Goal: Information Seeking & Learning: Learn about a topic

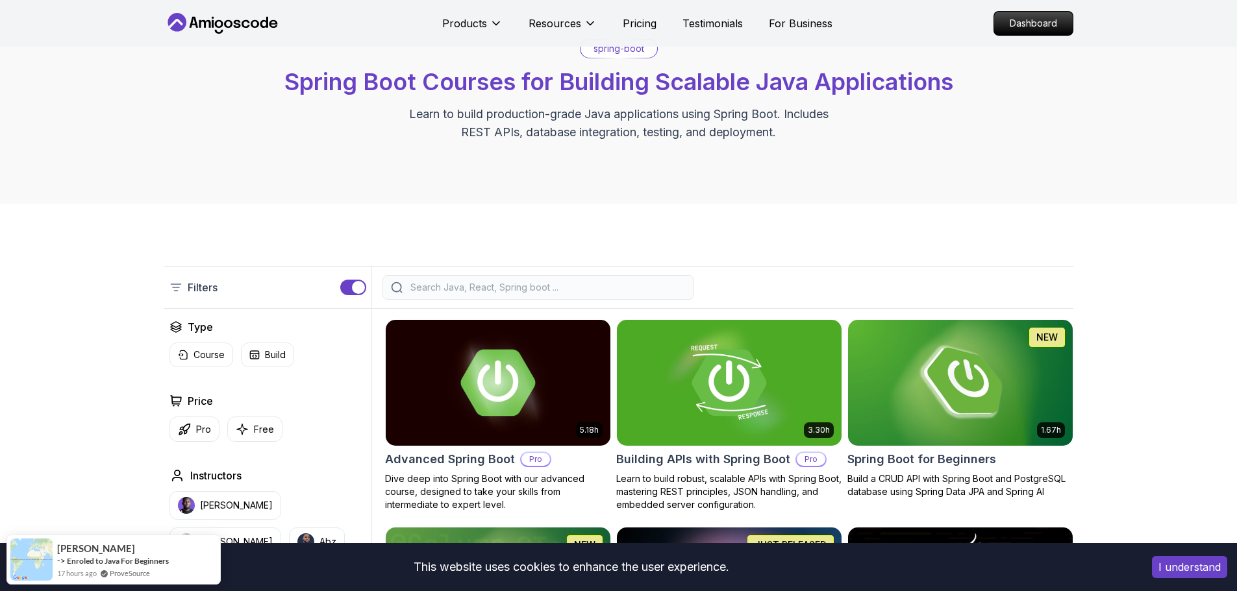
scroll to position [77, 0]
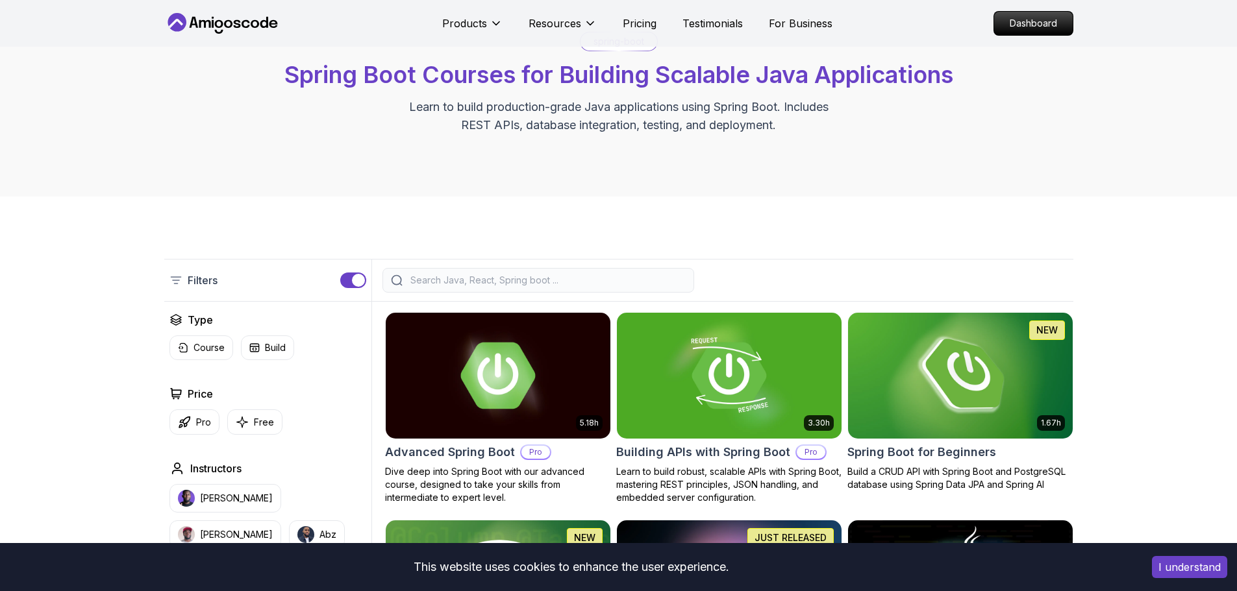
click at [956, 385] on img at bounding box center [960, 376] width 236 height 132
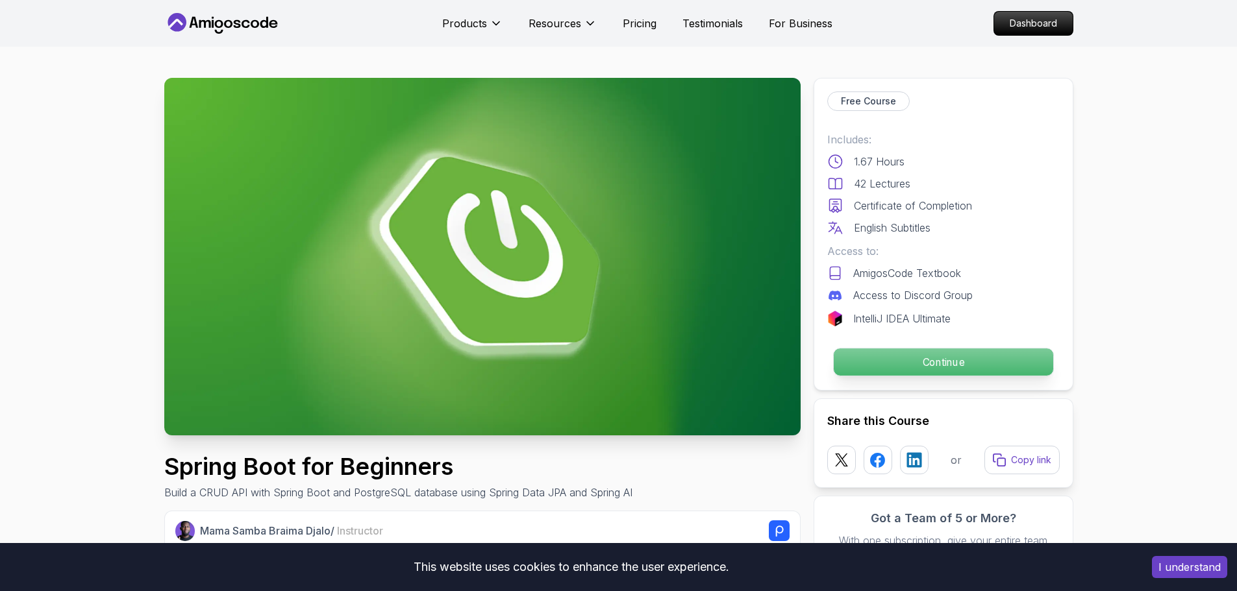
click at [991, 366] on p "Continue" at bounding box center [942, 362] width 219 height 27
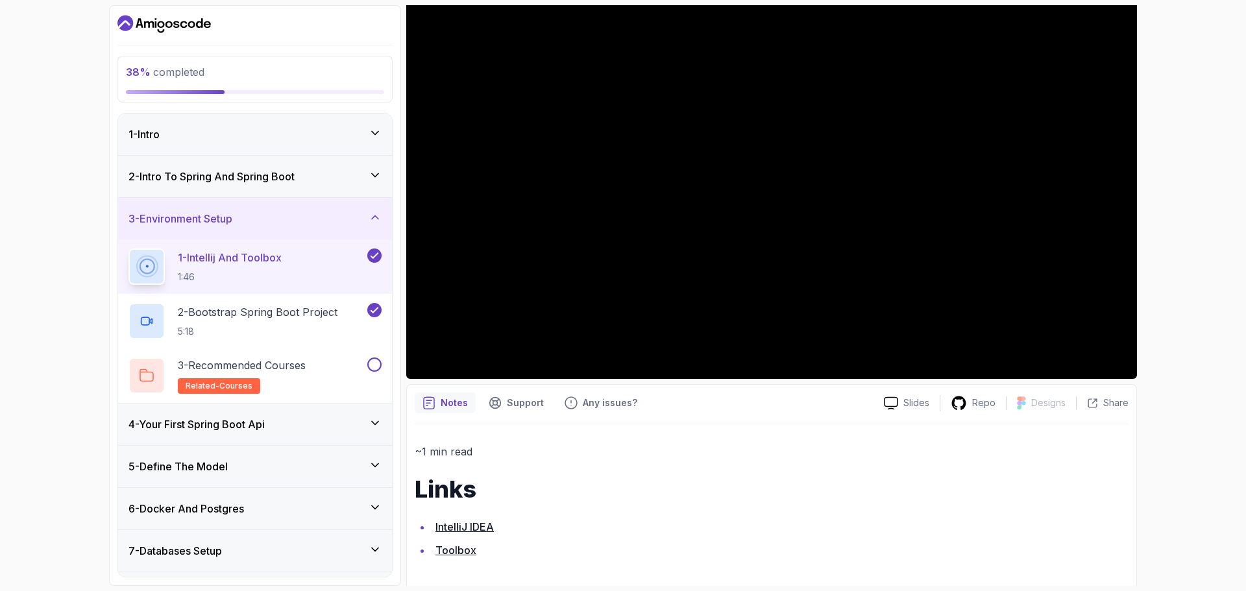
scroll to position [153, 0]
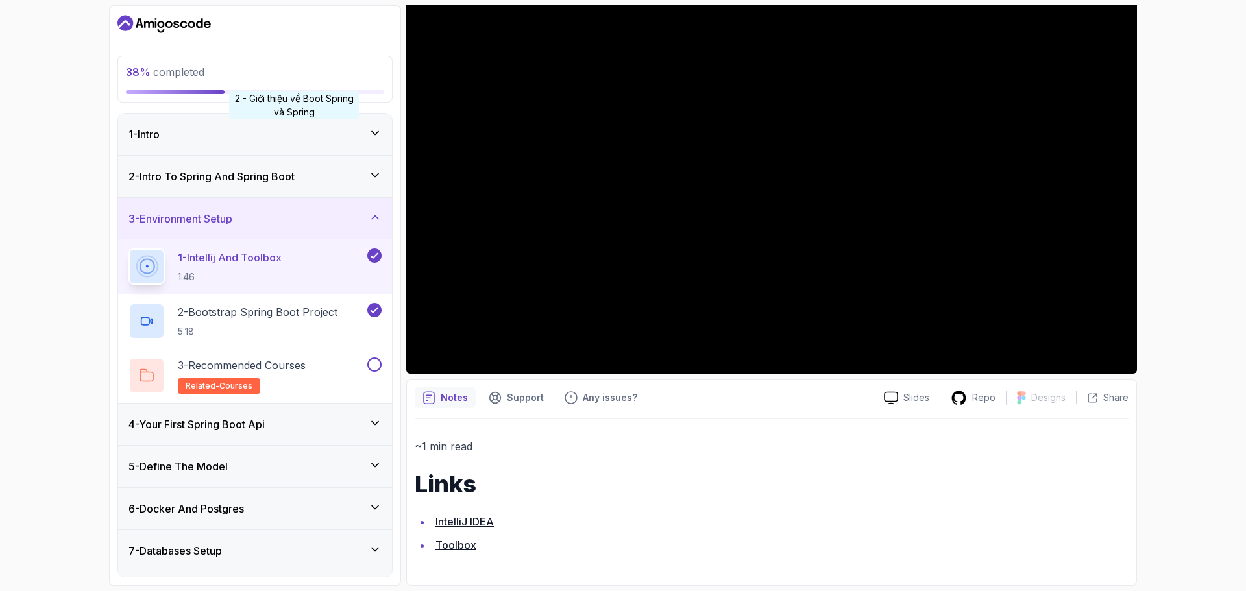
click at [294, 145] on div "1 - Intro" at bounding box center [255, 135] width 274 height 42
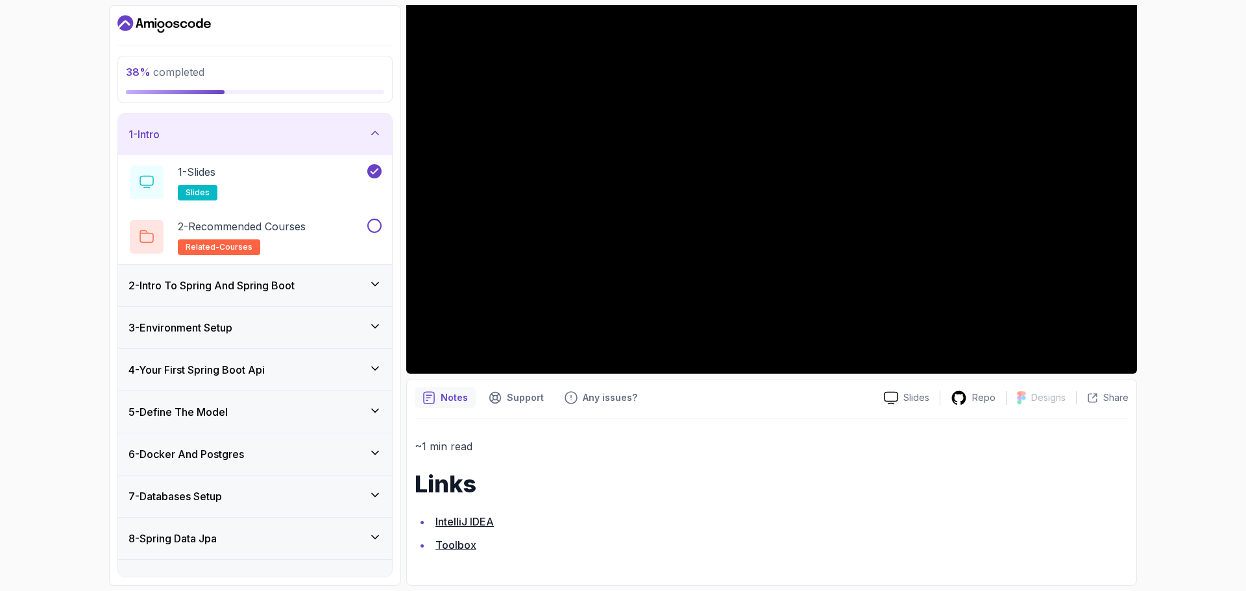
click at [323, 293] on div "2 - Intro To Spring And Spring Boot" at bounding box center [255, 286] width 274 height 42
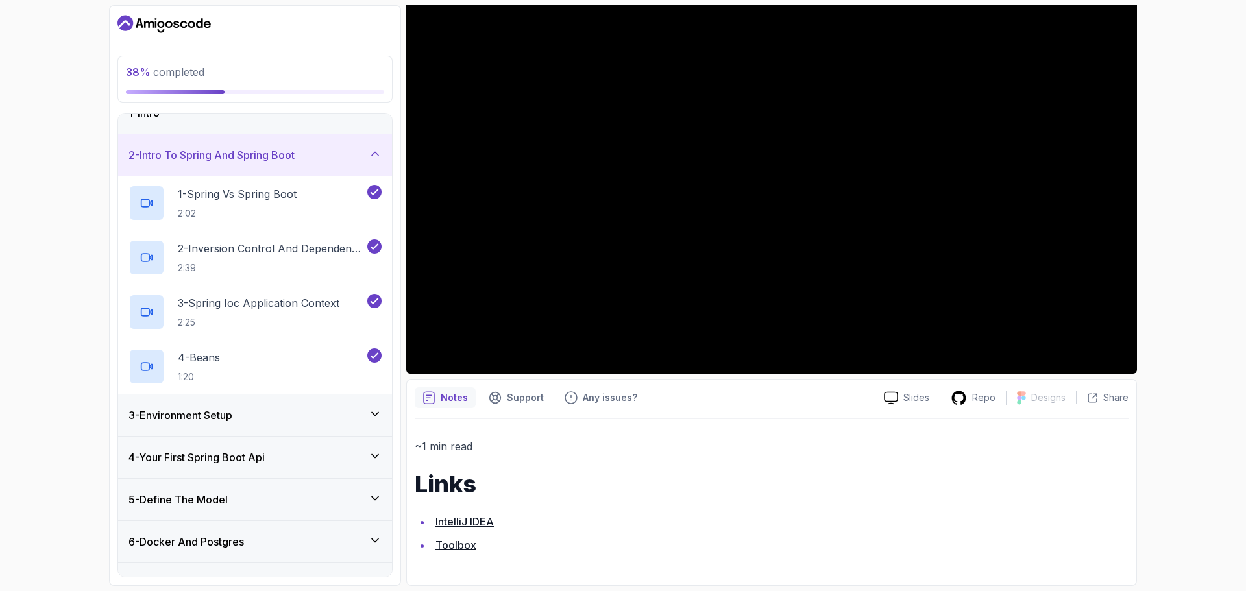
scroll to position [0, 0]
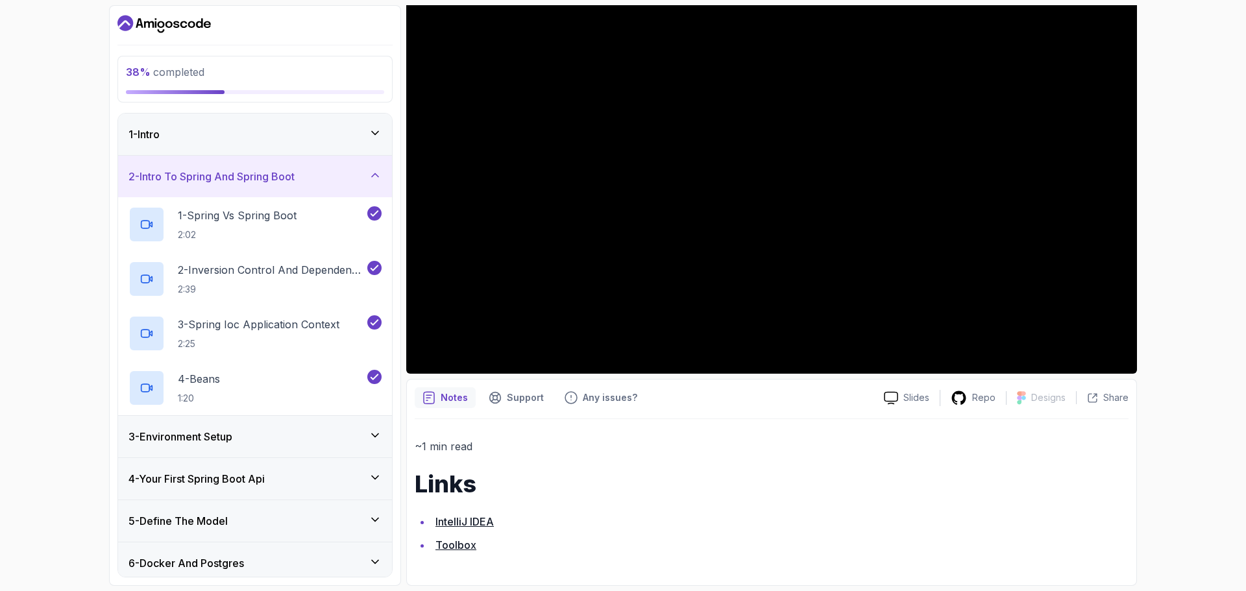
click at [232, 435] on h3 "3 - Environment Setup" at bounding box center [181, 437] width 104 height 16
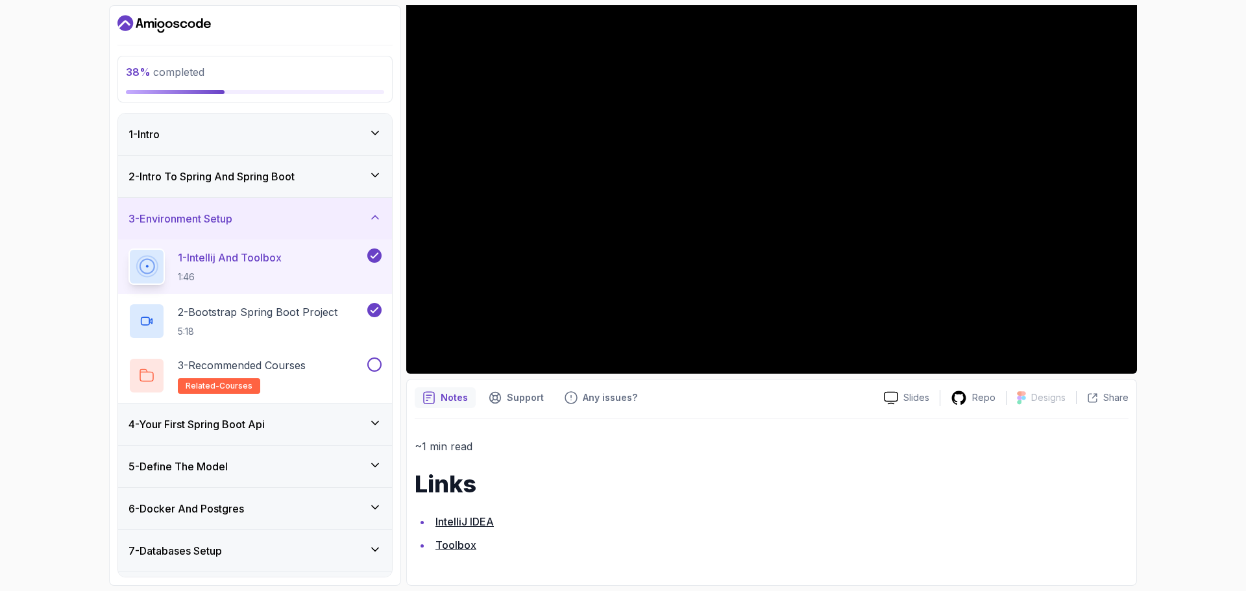
click at [299, 418] on div "4 - Your First Spring Boot Api" at bounding box center [255, 425] width 253 height 16
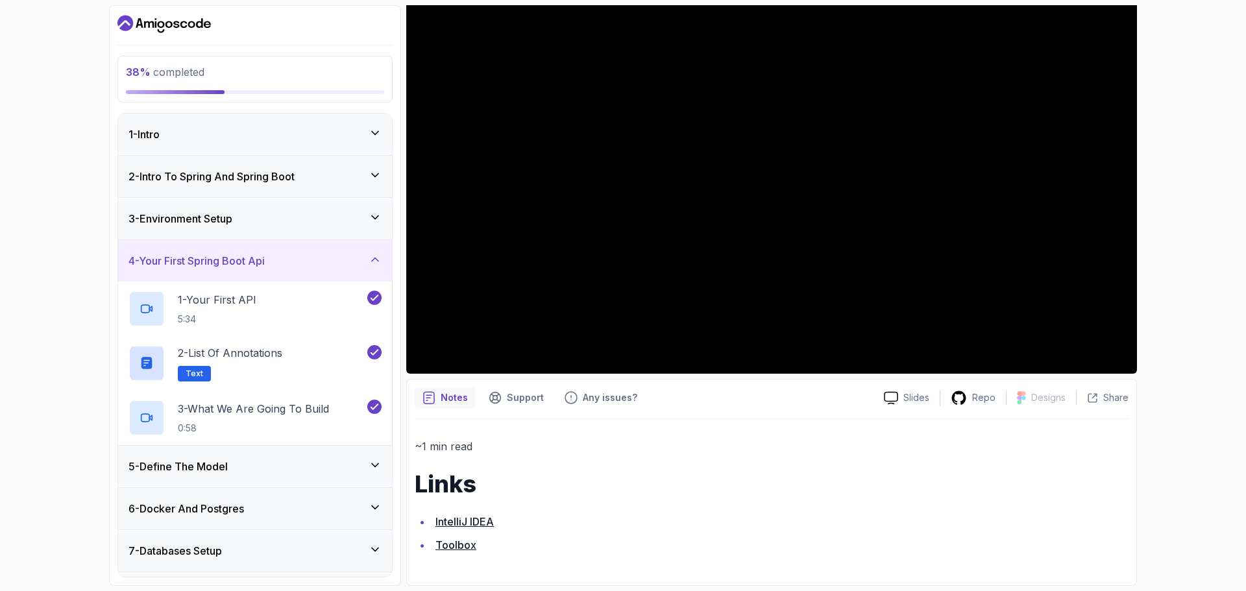
drag, startPoint x: 306, startPoint y: 461, endPoint x: 355, endPoint y: 485, distance: 54.3
click at [306, 462] on div "5 - Define The Model" at bounding box center [255, 467] width 253 height 16
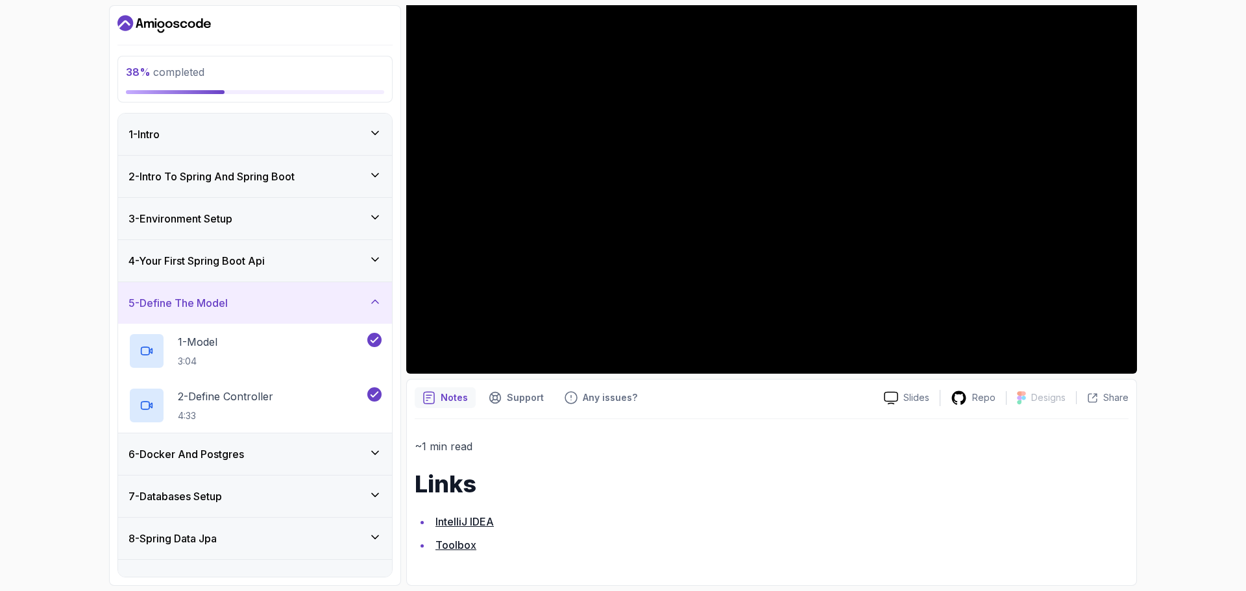
click at [270, 456] on div "6 - Docker And Postgres" at bounding box center [255, 455] width 253 height 16
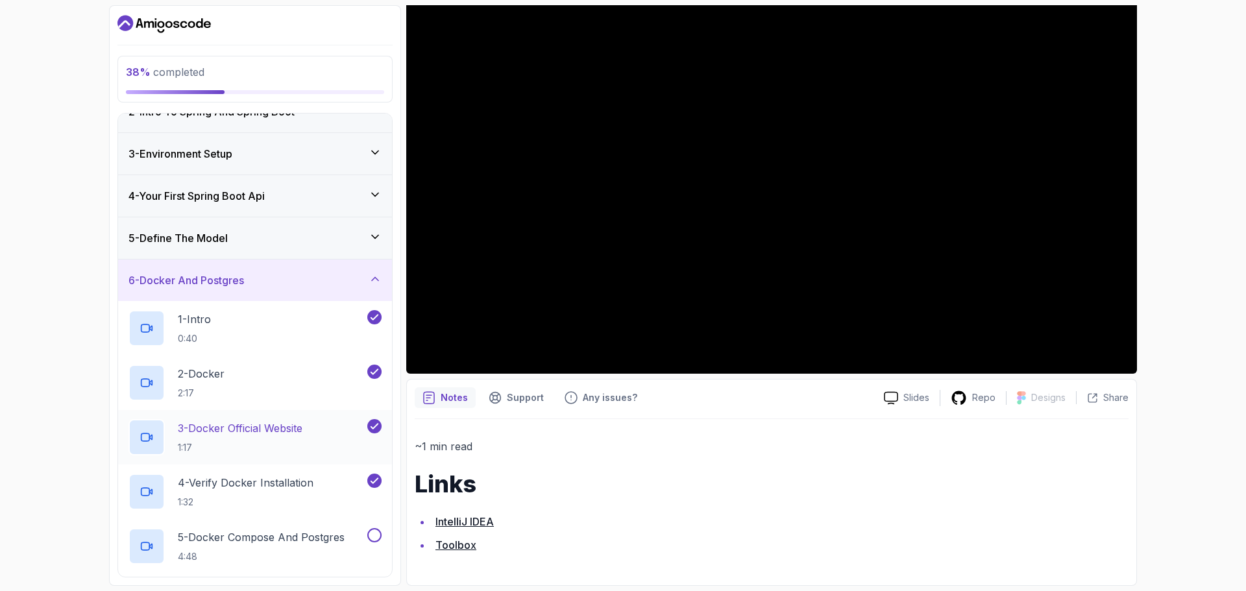
scroll to position [260, 0]
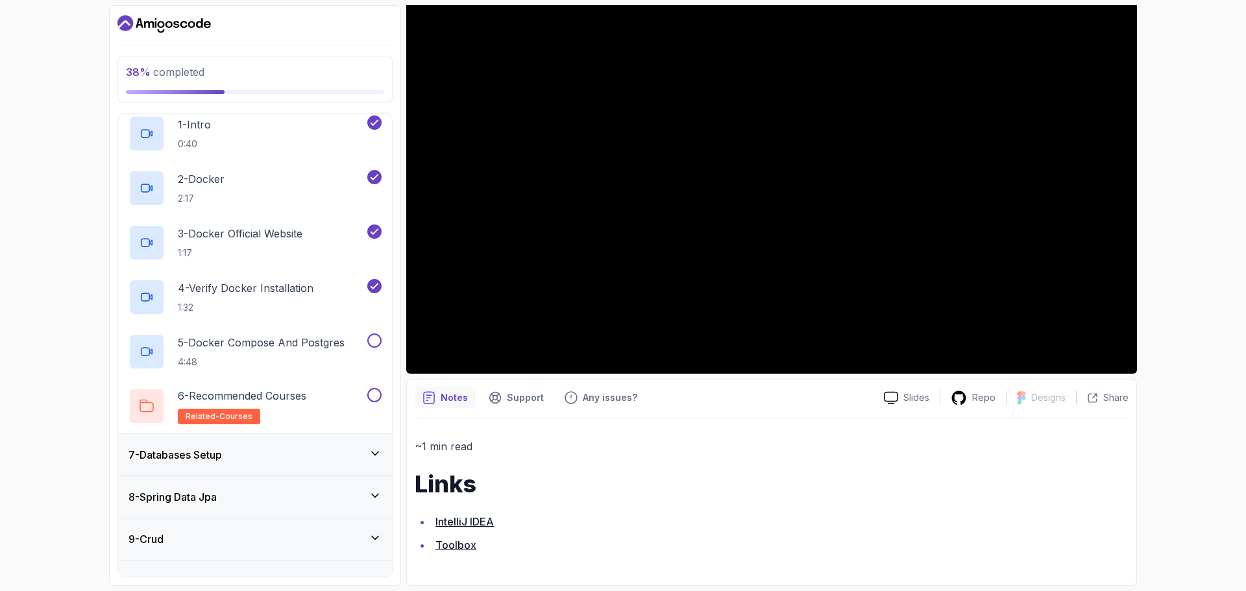
drag, startPoint x: 254, startPoint y: 452, endPoint x: 279, endPoint y: 464, distance: 27.3
click at [254, 454] on div "7 - Databases Setup" at bounding box center [255, 455] width 253 height 16
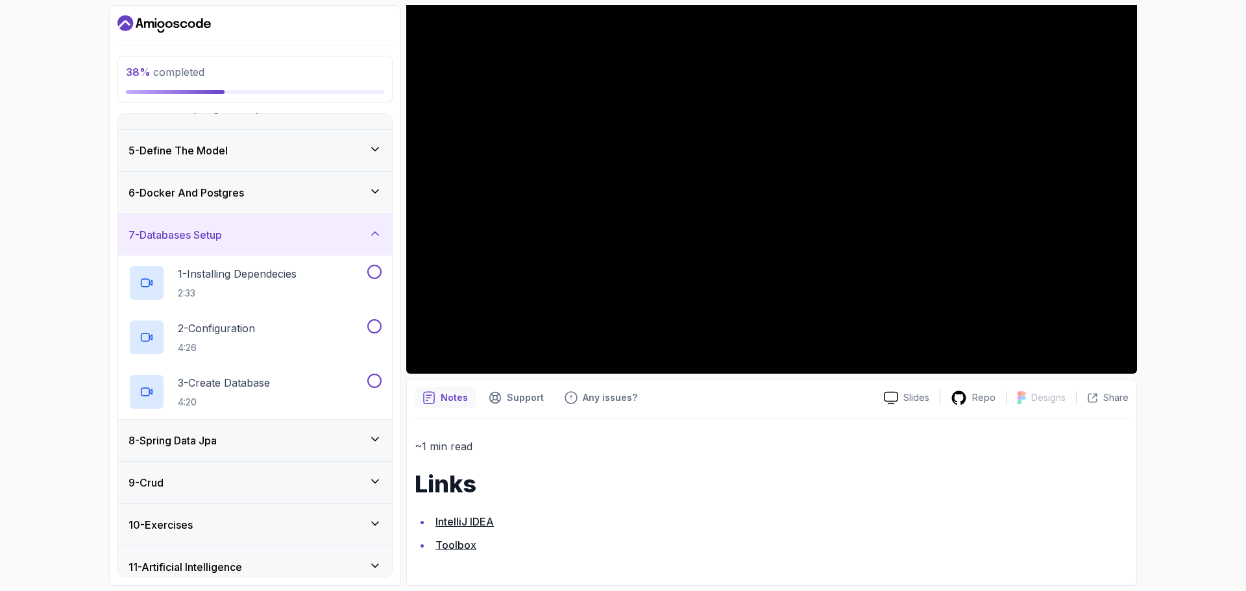
scroll to position [172, 0]
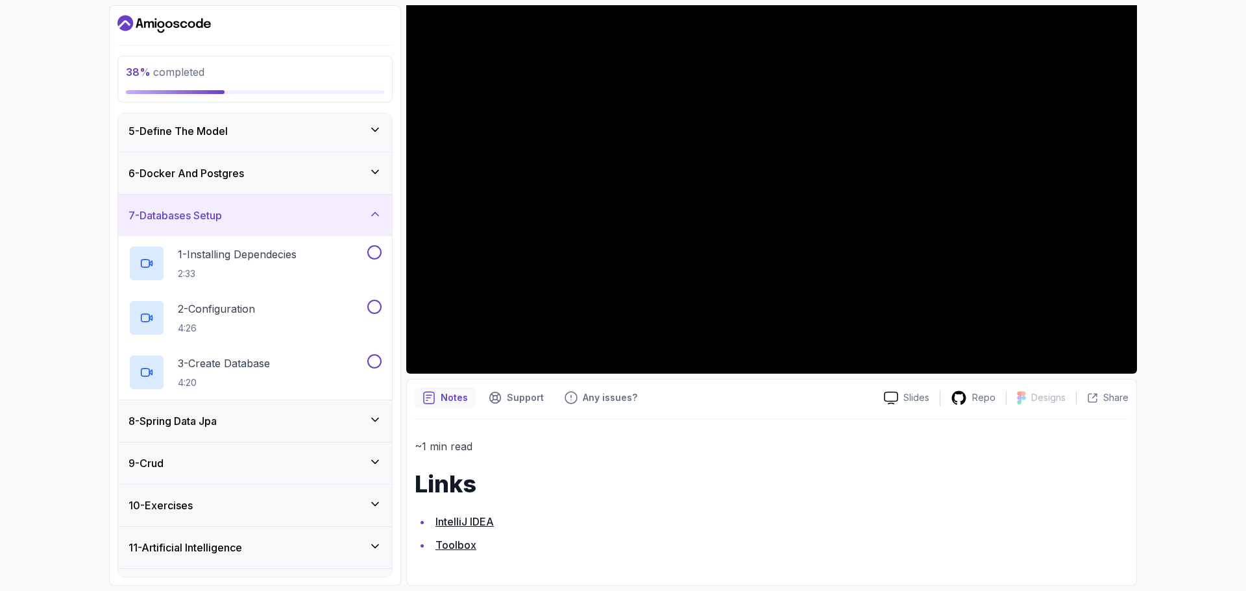
click at [223, 409] on div "8 - Spring Data Jpa" at bounding box center [255, 422] width 274 height 42
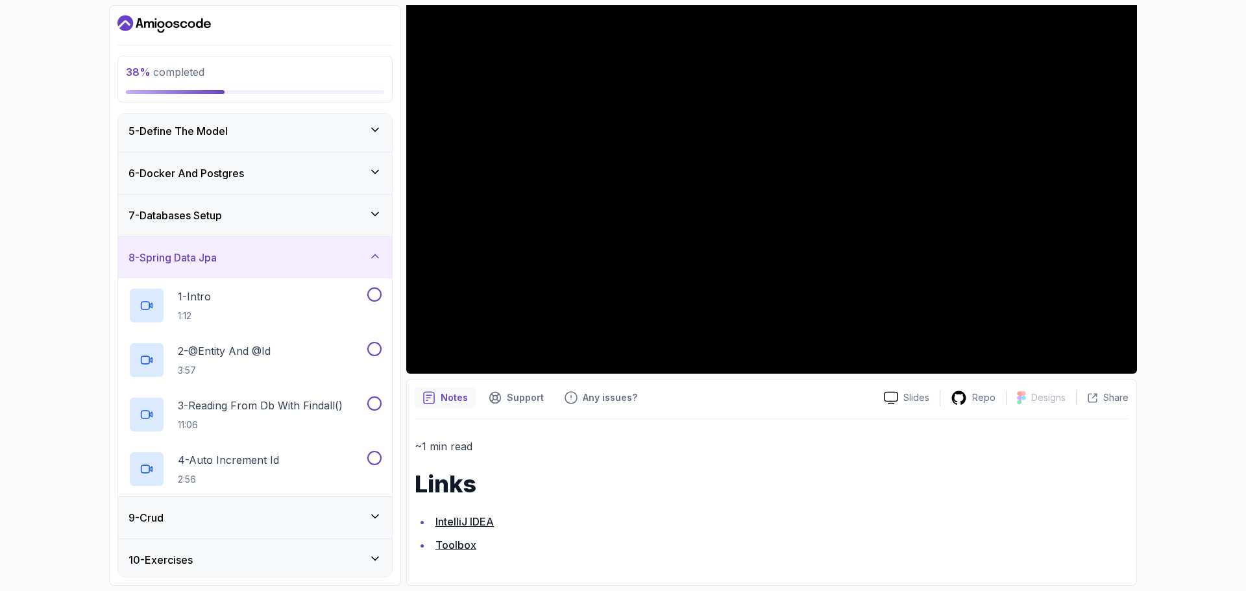
click at [222, 215] on h3 "7 - Databases Setup" at bounding box center [175, 216] width 93 height 16
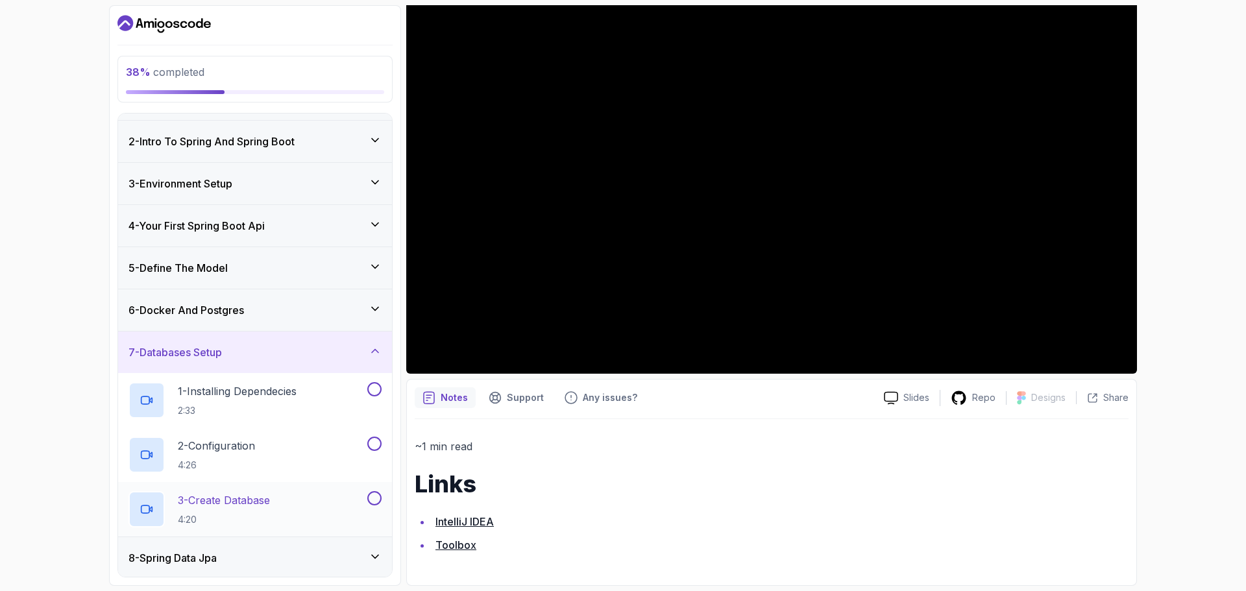
scroll to position [0, 0]
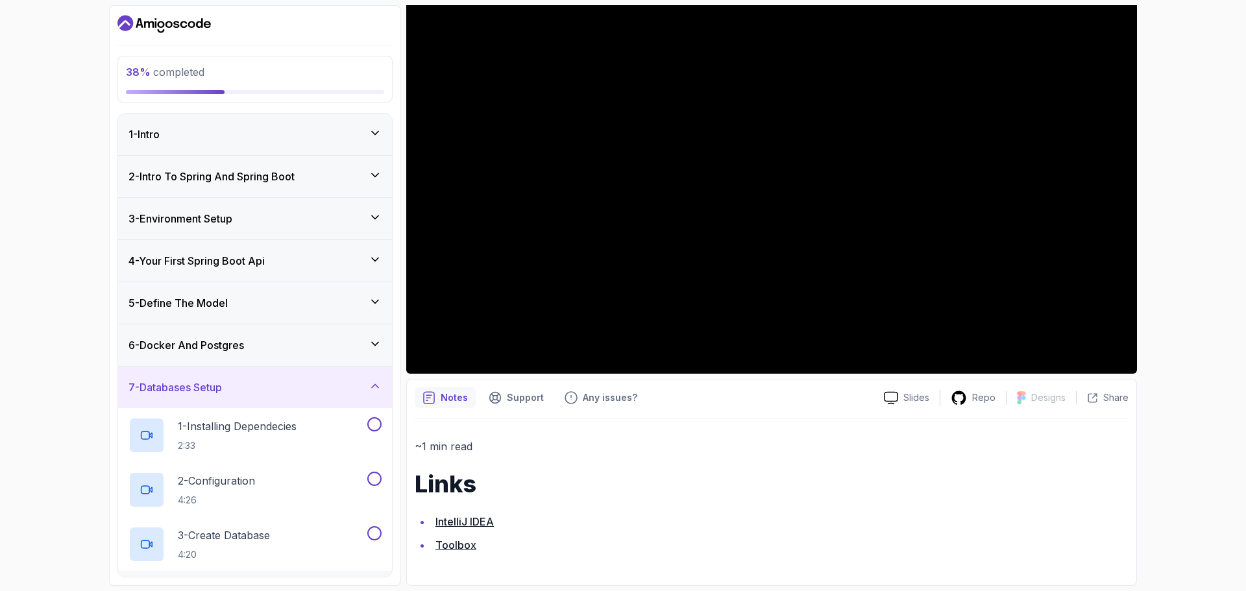
click at [188, 67] on span "38 % completed" at bounding box center [165, 72] width 79 height 13
click at [220, 132] on div "1 - Intro" at bounding box center [255, 135] width 253 height 16
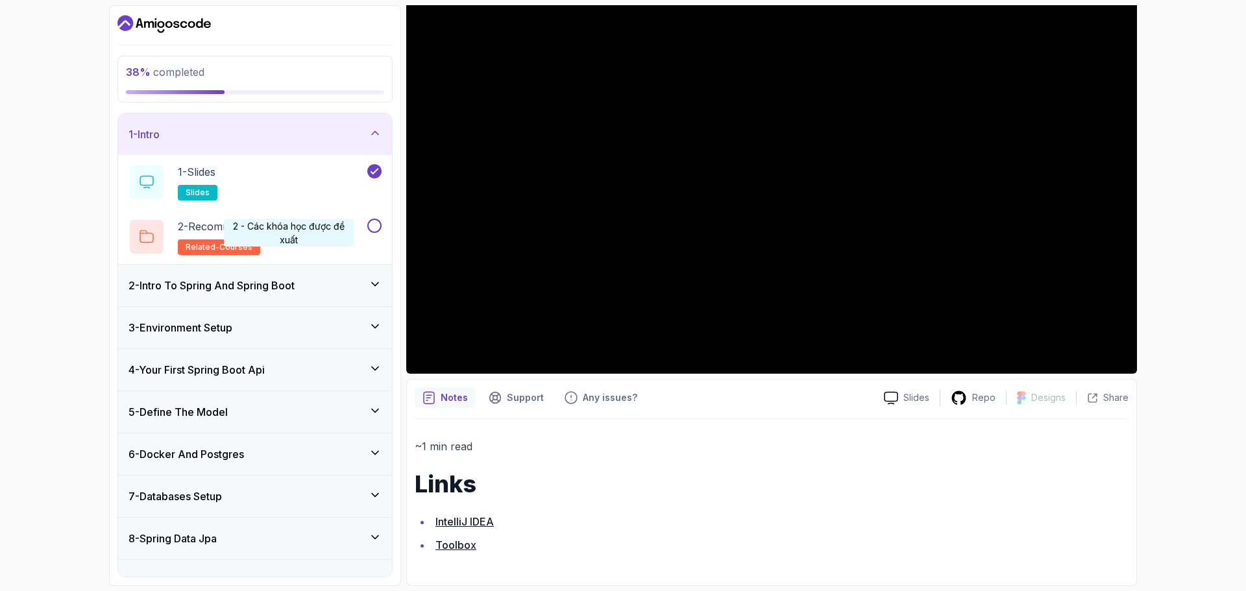
click at [290, 275] on div "2 - Intro To Spring And Spring Boot" at bounding box center [255, 286] width 274 height 42
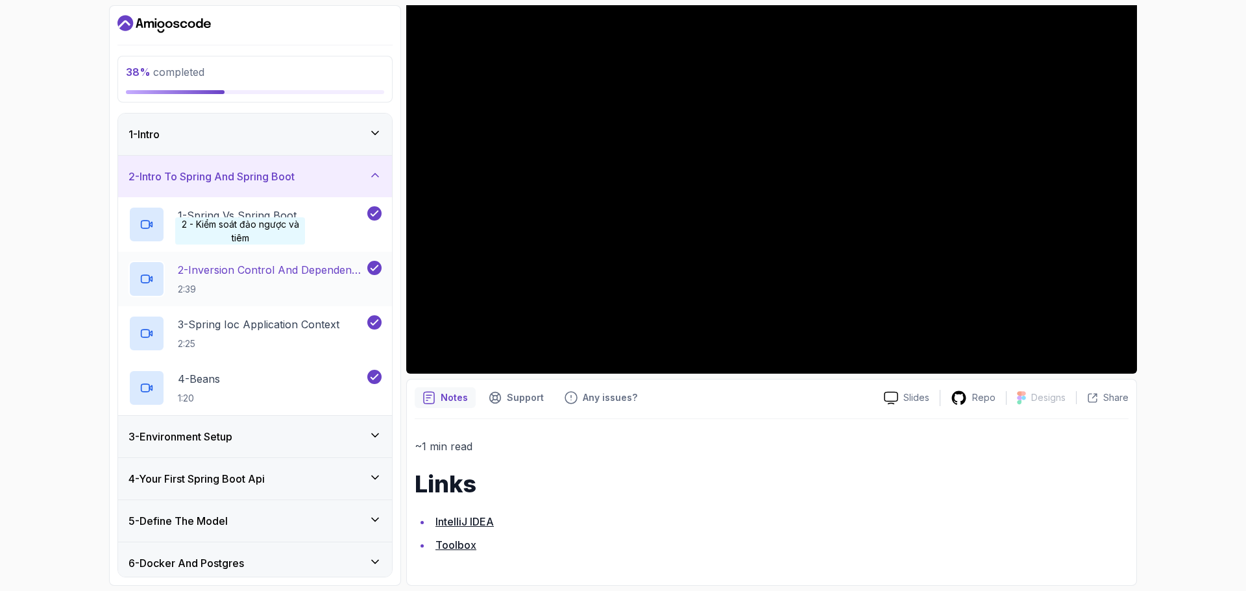
click at [240, 271] on p "2 - Inversion Control And Dependency Injection" at bounding box center [271, 270] width 187 height 16
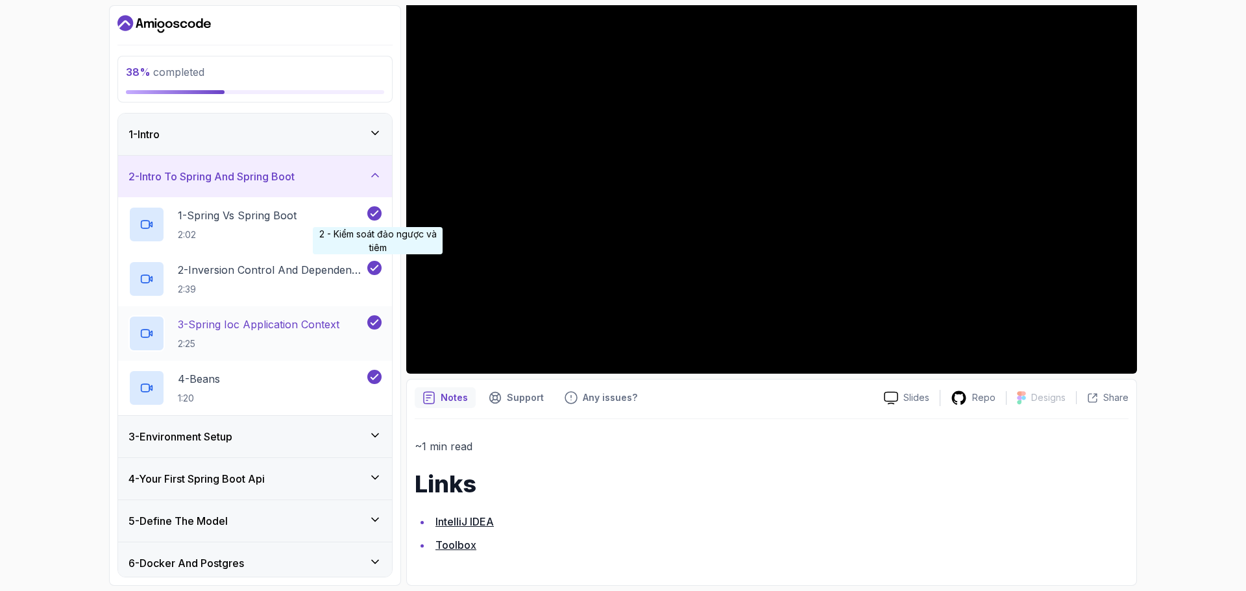
scroll to position [31, 0]
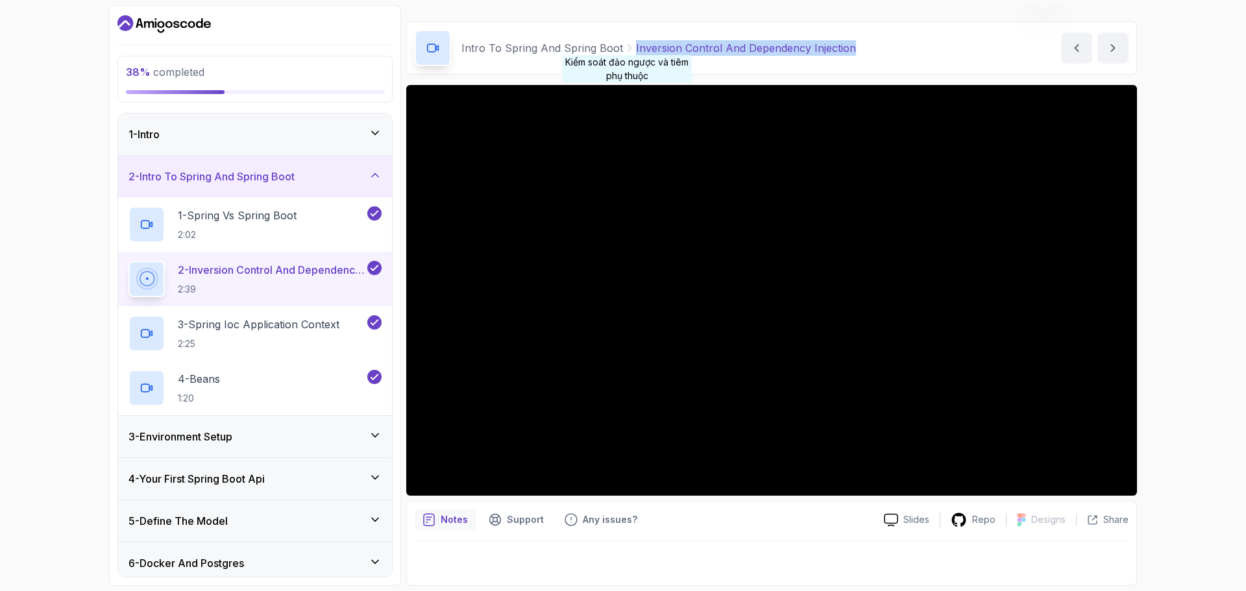
drag, startPoint x: 864, startPoint y: 49, endPoint x: 627, endPoint y: 55, distance: 237.0
click at [627, 55] on div "Intro To Spring And Spring Boot Inversion Control And Dependency Injection Inve…" at bounding box center [771, 47] width 731 height 53
copy p "Inversion Control And Dependency Injection"
click at [225, 331] on p "3 - Spring Ioc Application Context" at bounding box center [259, 325] width 162 height 16
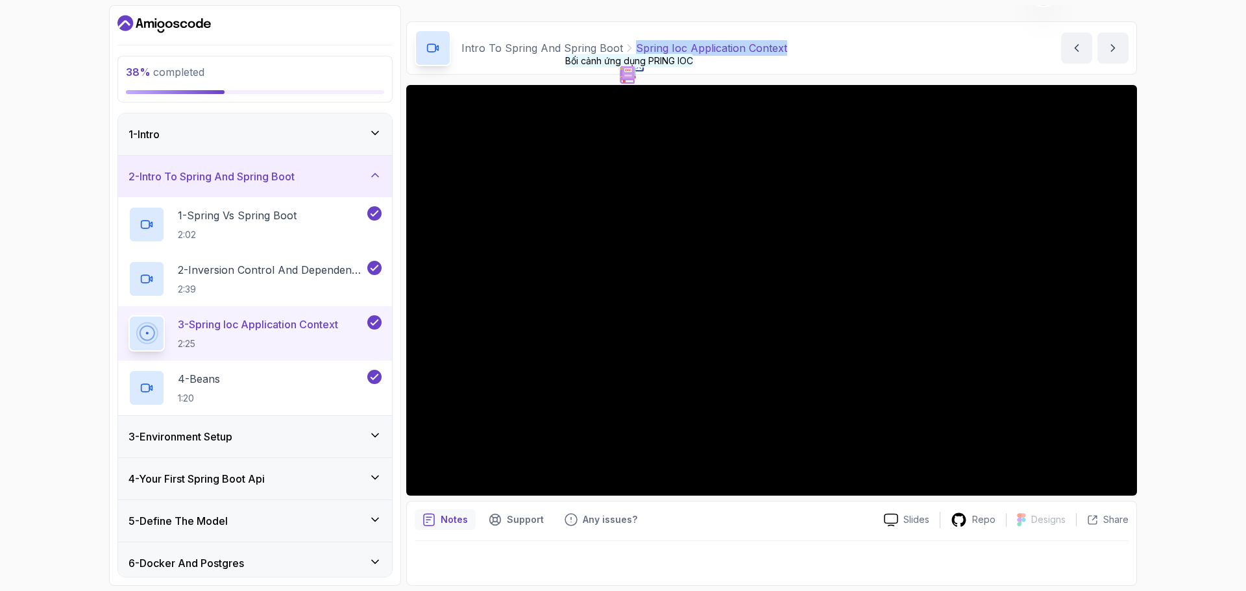
drag, startPoint x: 808, startPoint y: 45, endPoint x: 630, endPoint y: 54, distance: 177.5
click at [630, 54] on div "Intro To Spring And Spring Boot Spring Ioc Application Context Spring Ioc Appli…" at bounding box center [771, 47] width 731 height 53
copy p "Spring Ioc Application Context"
click at [267, 396] on div "4 - Beans 1:20" at bounding box center [247, 388] width 236 height 36
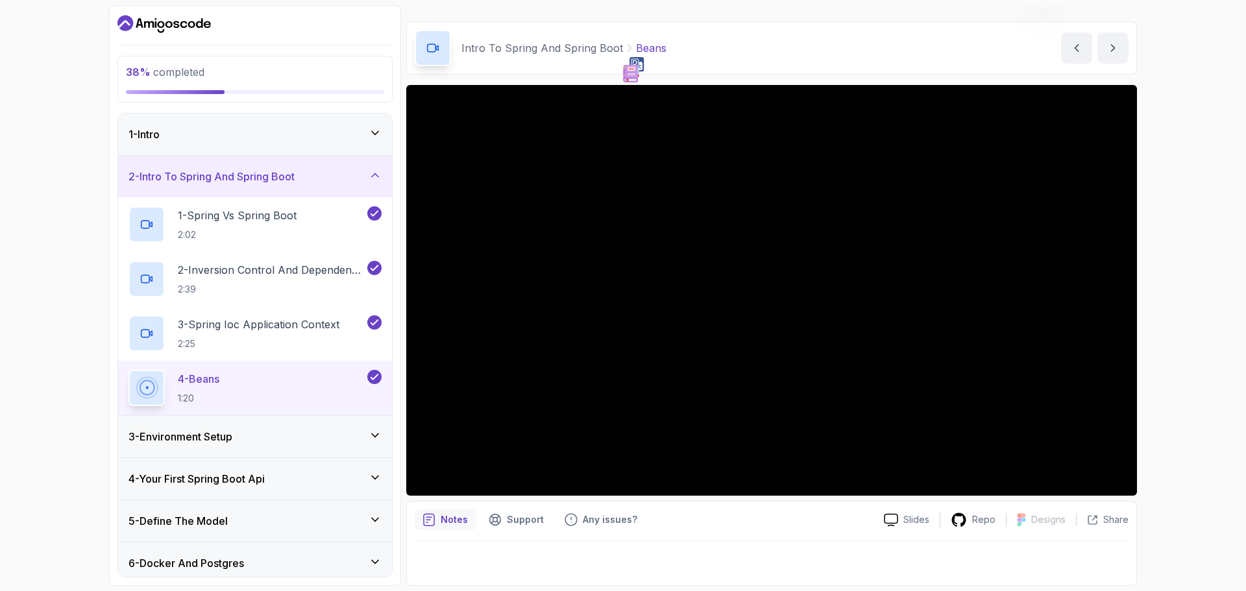
click at [340, 436] on div "3 - Environment Setup" at bounding box center [255, 437] width 253 height 16
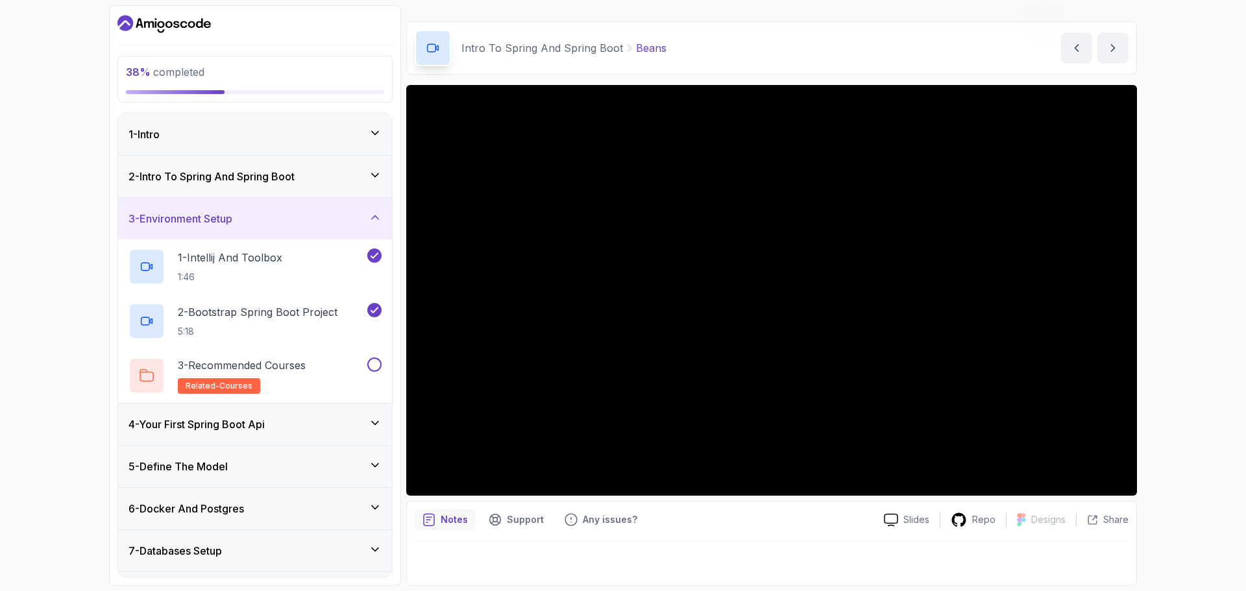
click at [339, 424] on div "4 - Your First Spring Boot Api" at bounding box center [255, 425] width 253 height 16
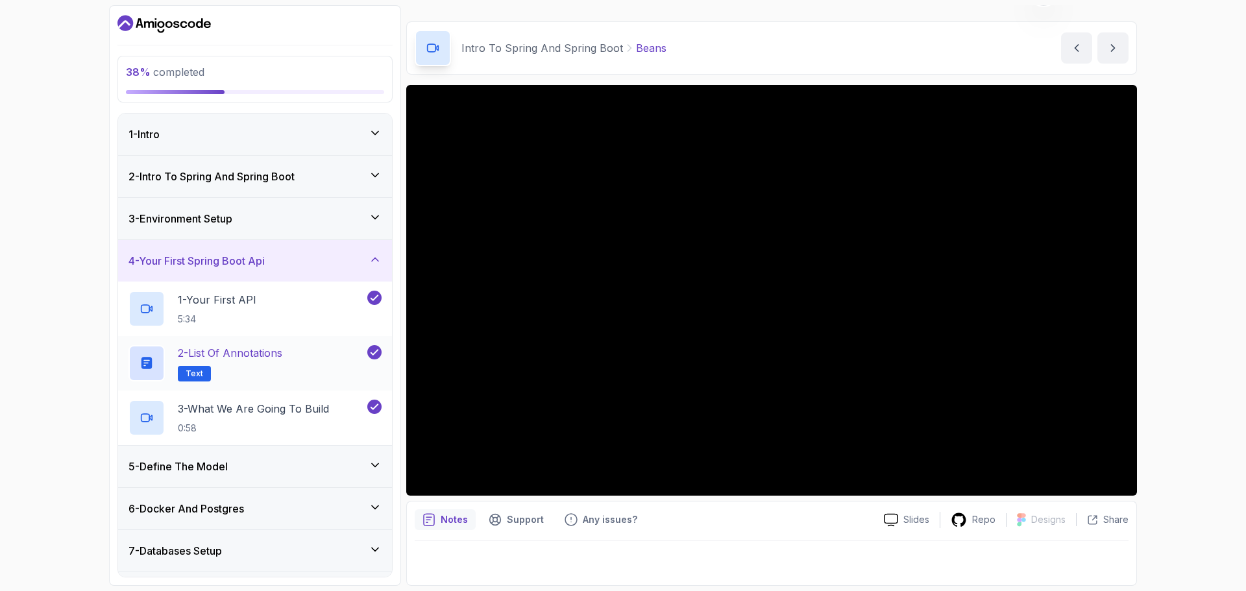
click at [279, 374] on h2 "2 - List of Annotations Text" at bounding box center [230, 363] width 105 height 36
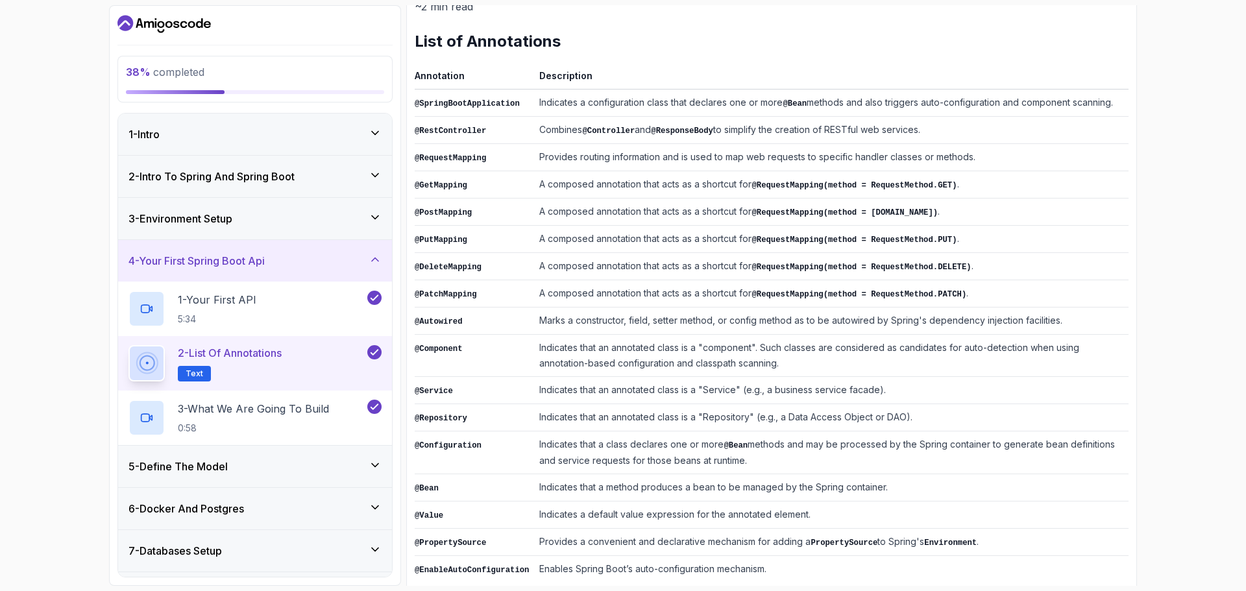
scroll to position [190, 0]
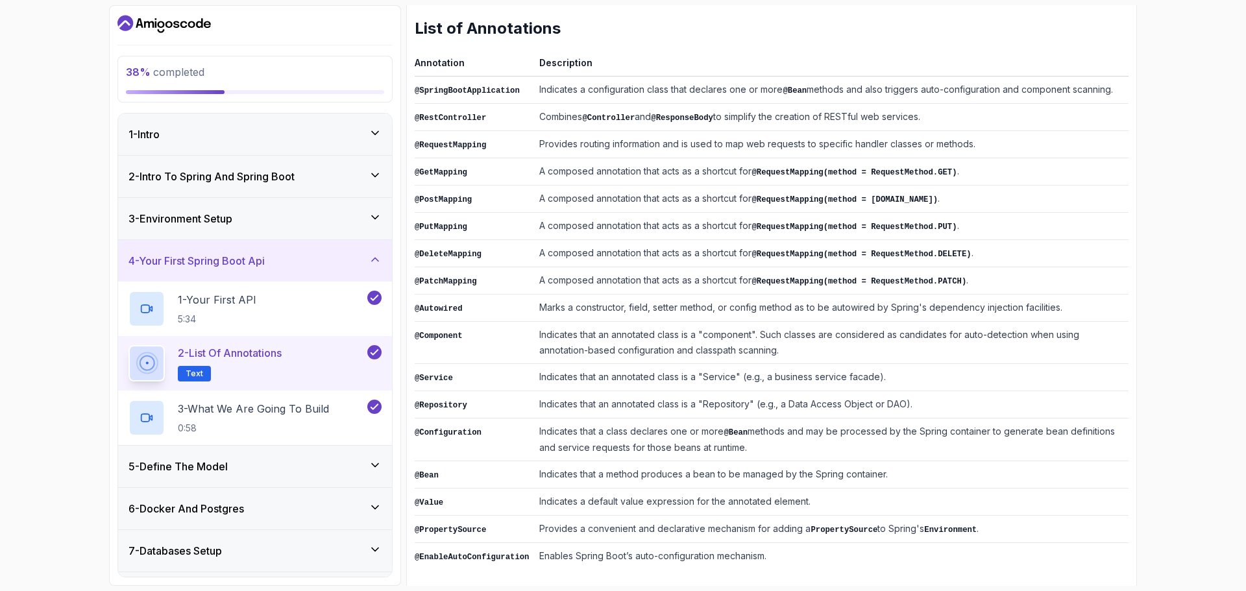
click at [310, 462] on div "5 - Define The Model" at bounding box center [255, 467] width 253 height 16
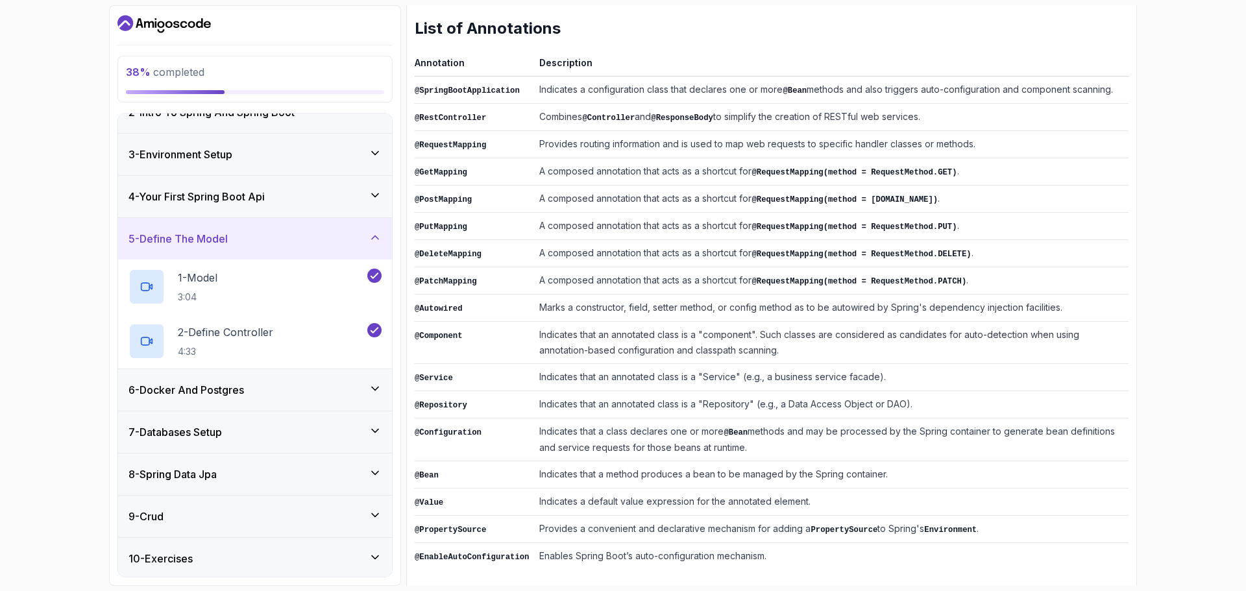
scroll to position [65, 0]
click at [280, 288] on div "1 - Model 3:04" at bounding box center [247, 286] width 236 height 36
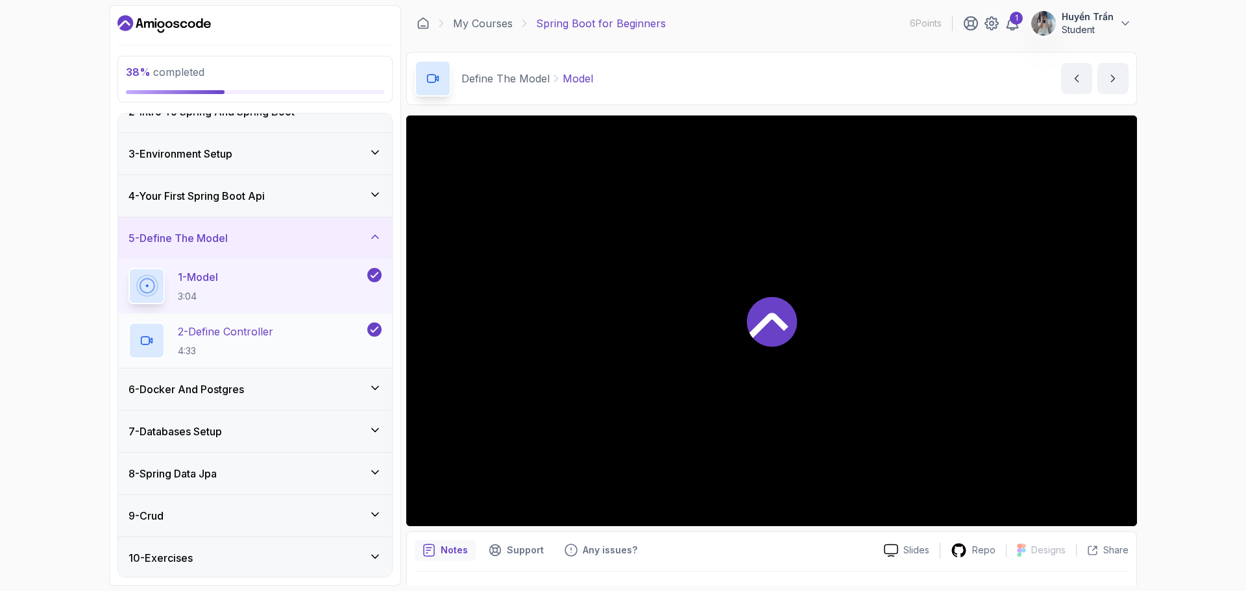
click at [273, 343] on h2 "2 - Define Controller 4:33" at bounding box center [225, 341] width 95 height 34
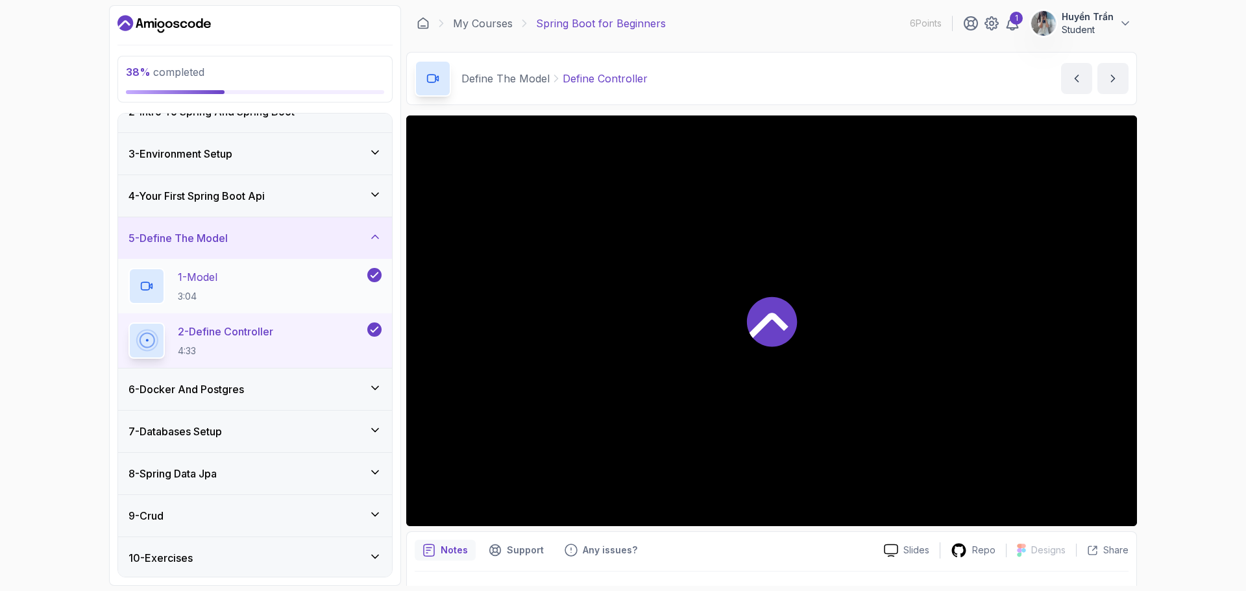
click at [282, 281] on div "1 - Model 3:04" at bounding box center [247, 286] width 236 height 36
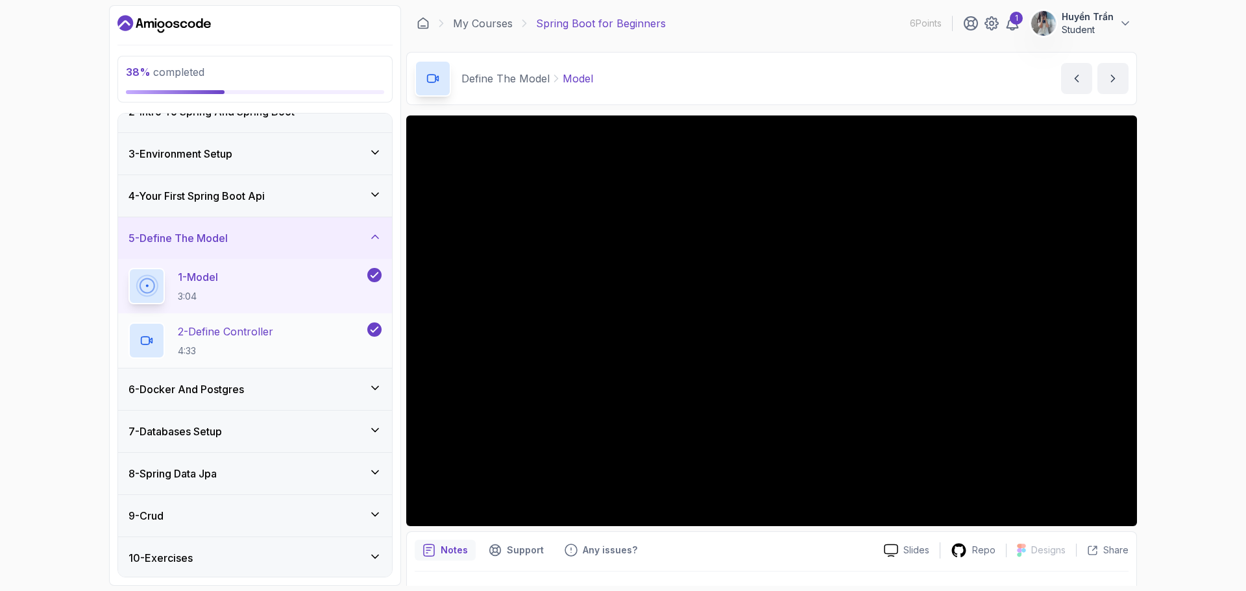
click at [284, 341] on div "2 - Define Controller 4:33" at bounding box center [247, 341] width 236 height 36
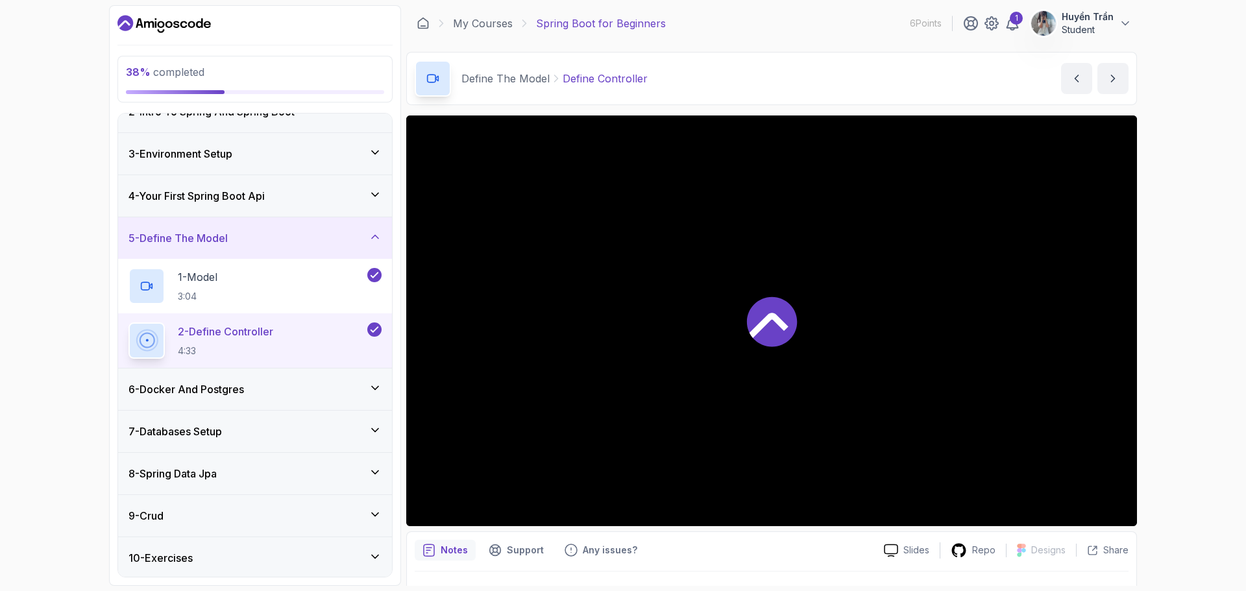
click at [284, 341] on div "2 - Define Controller 4:33" at bounding box center [247, 341] width 236 height 36
click at [283, 386] on div "6 - Docker And Postgres" at bounding box center [255, 390] width 253 height 16
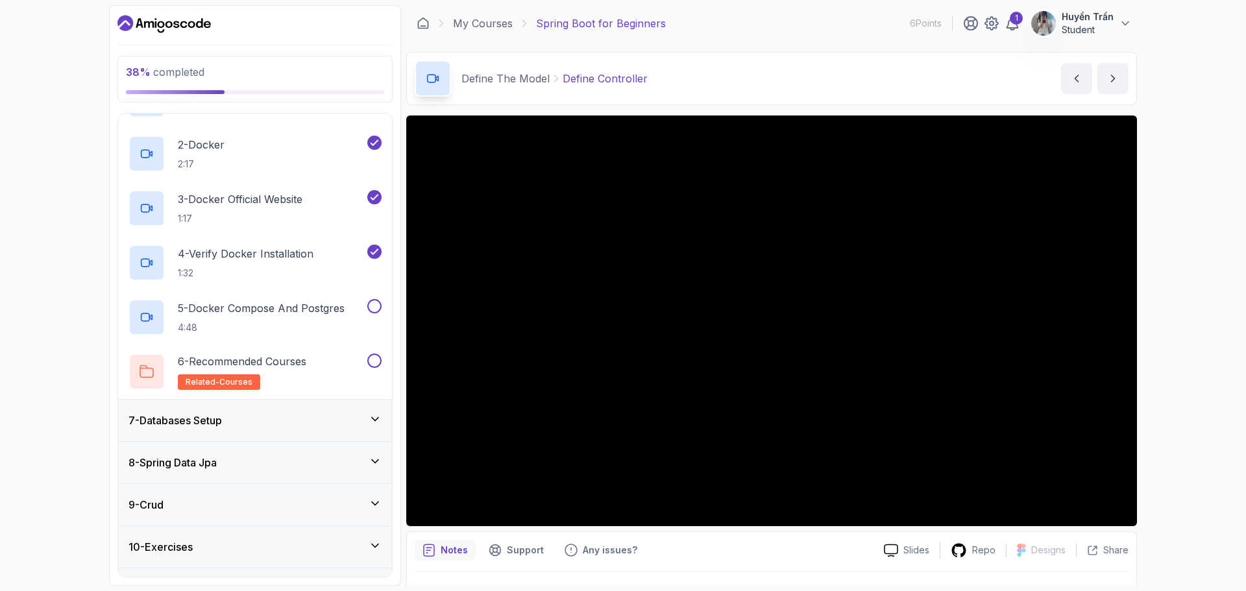
scroll to position [325, 0]
